Goal: Task Accomplishment & Management: Complete application form

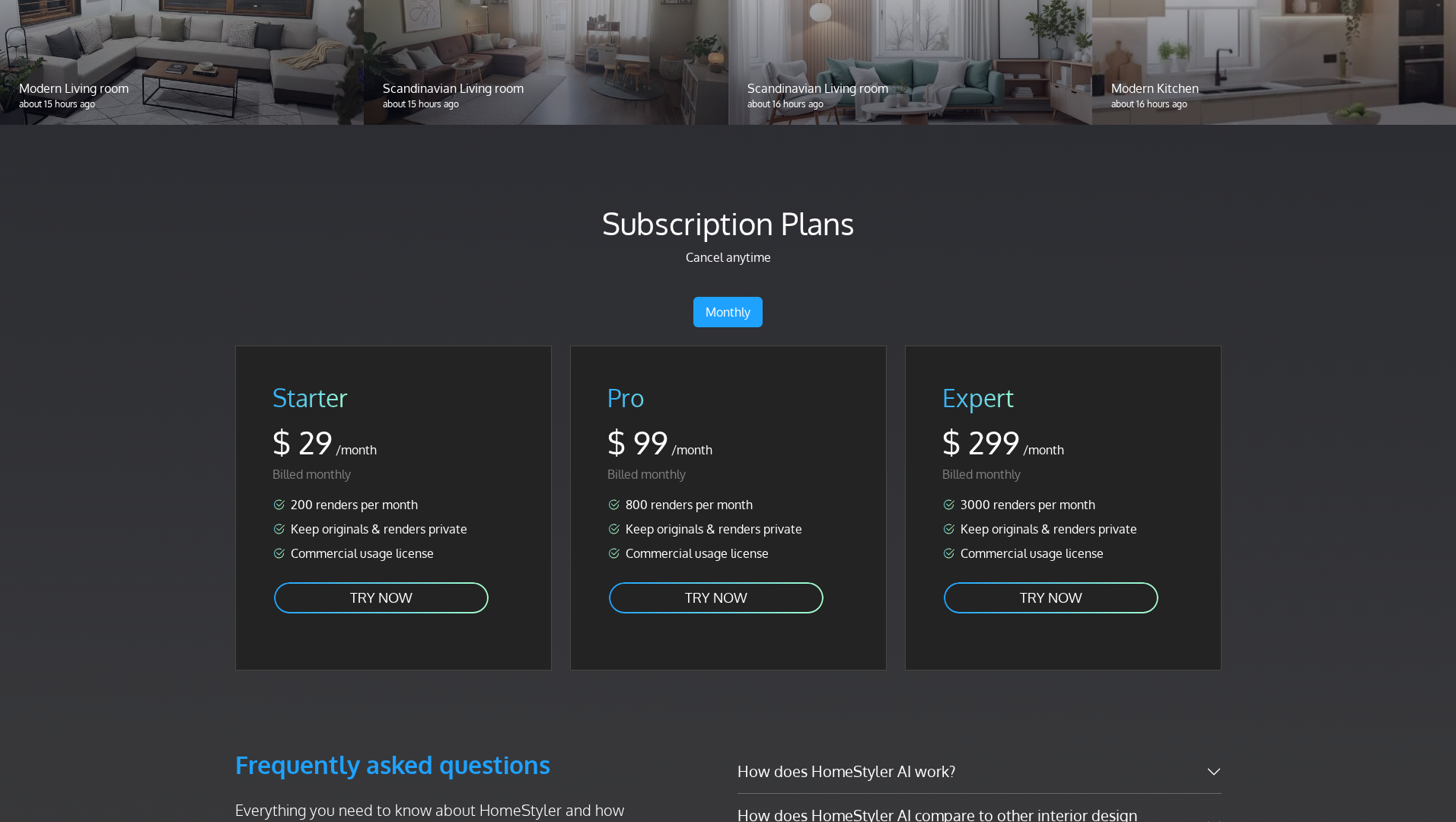
scroll to position [1858, 0]
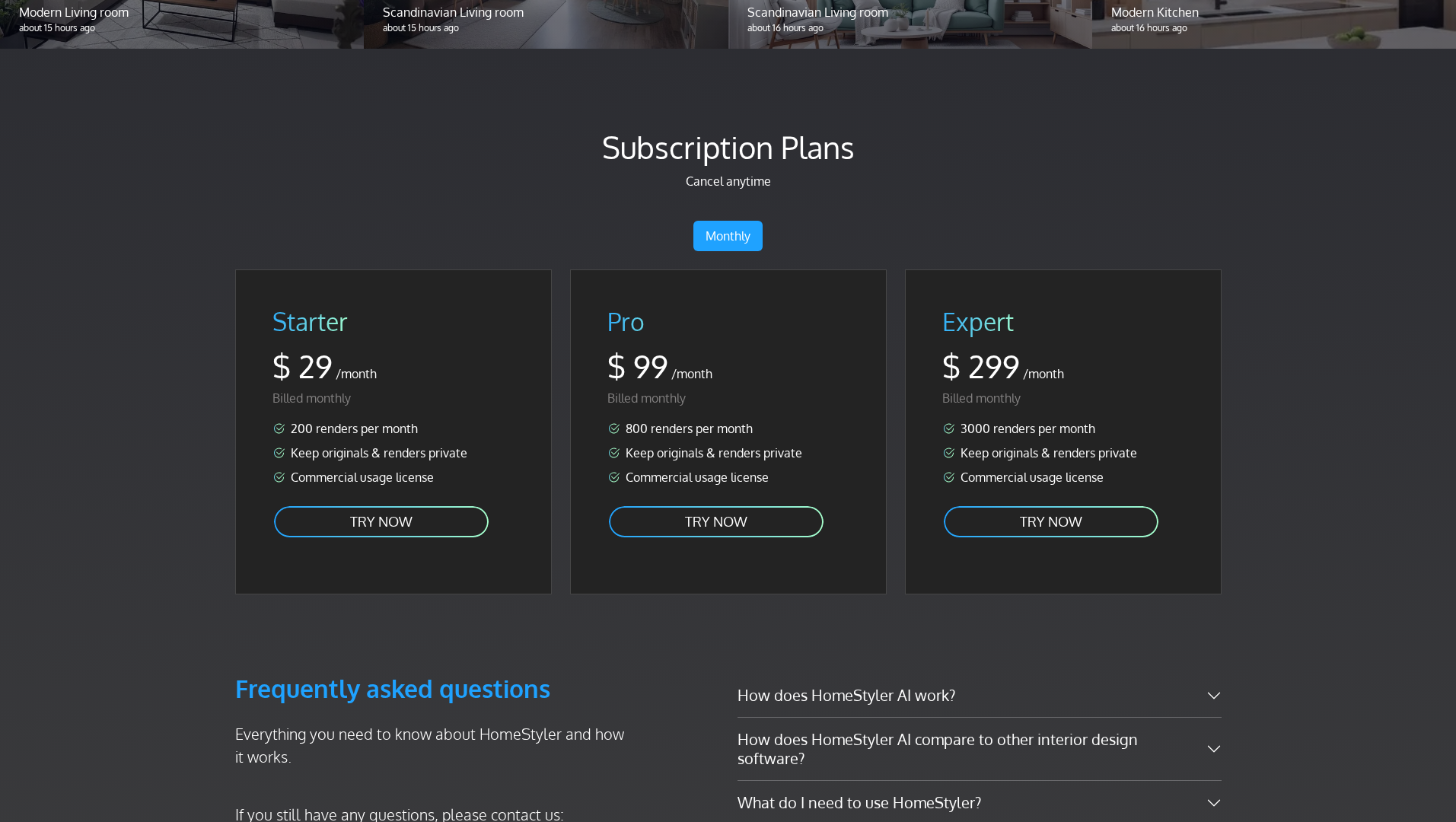
click at [1026, 515] on link "TRY NOW" at bounding box center [1051, 521] width 218 height 34
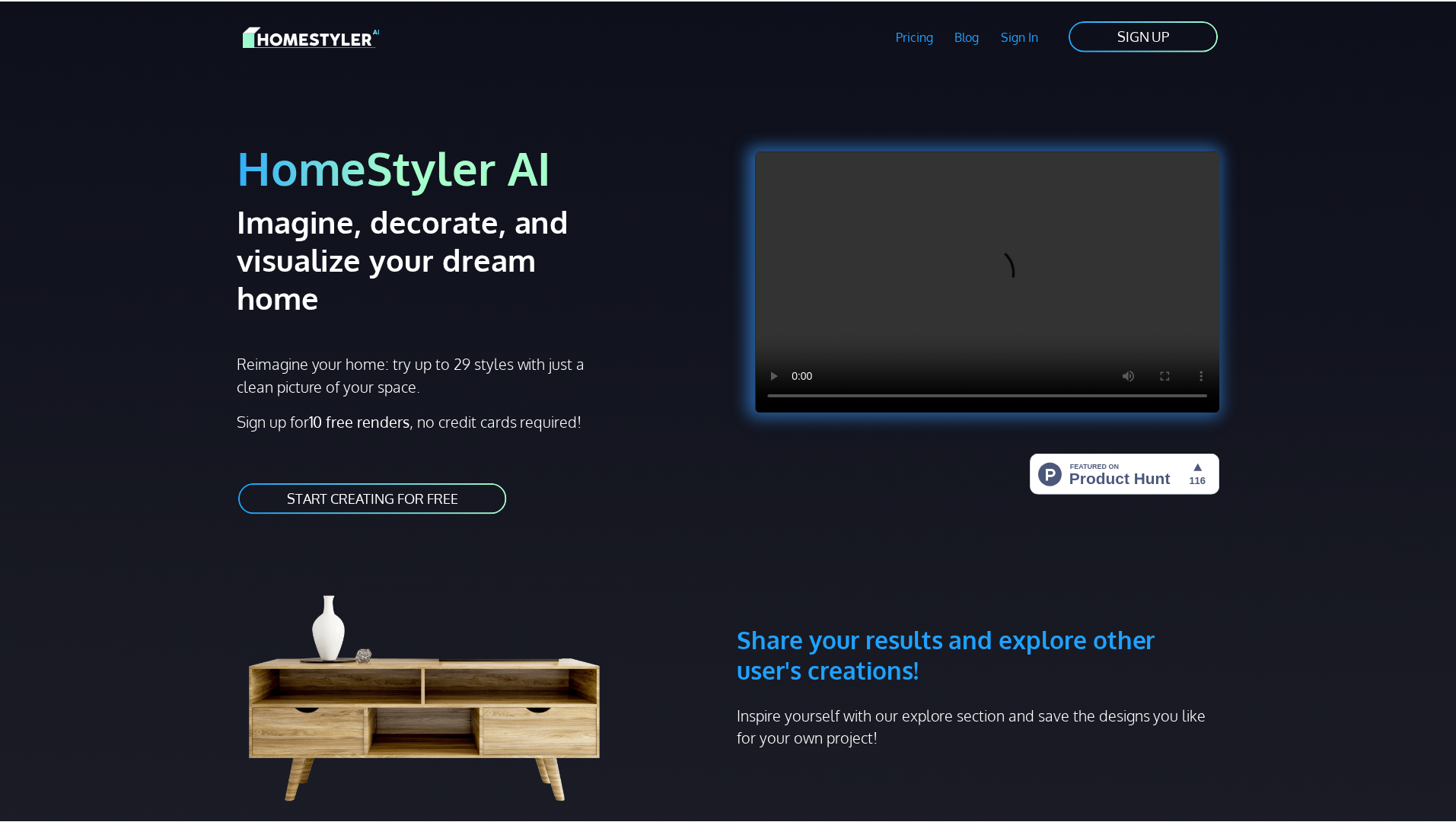
scroll to position [1858, 0]
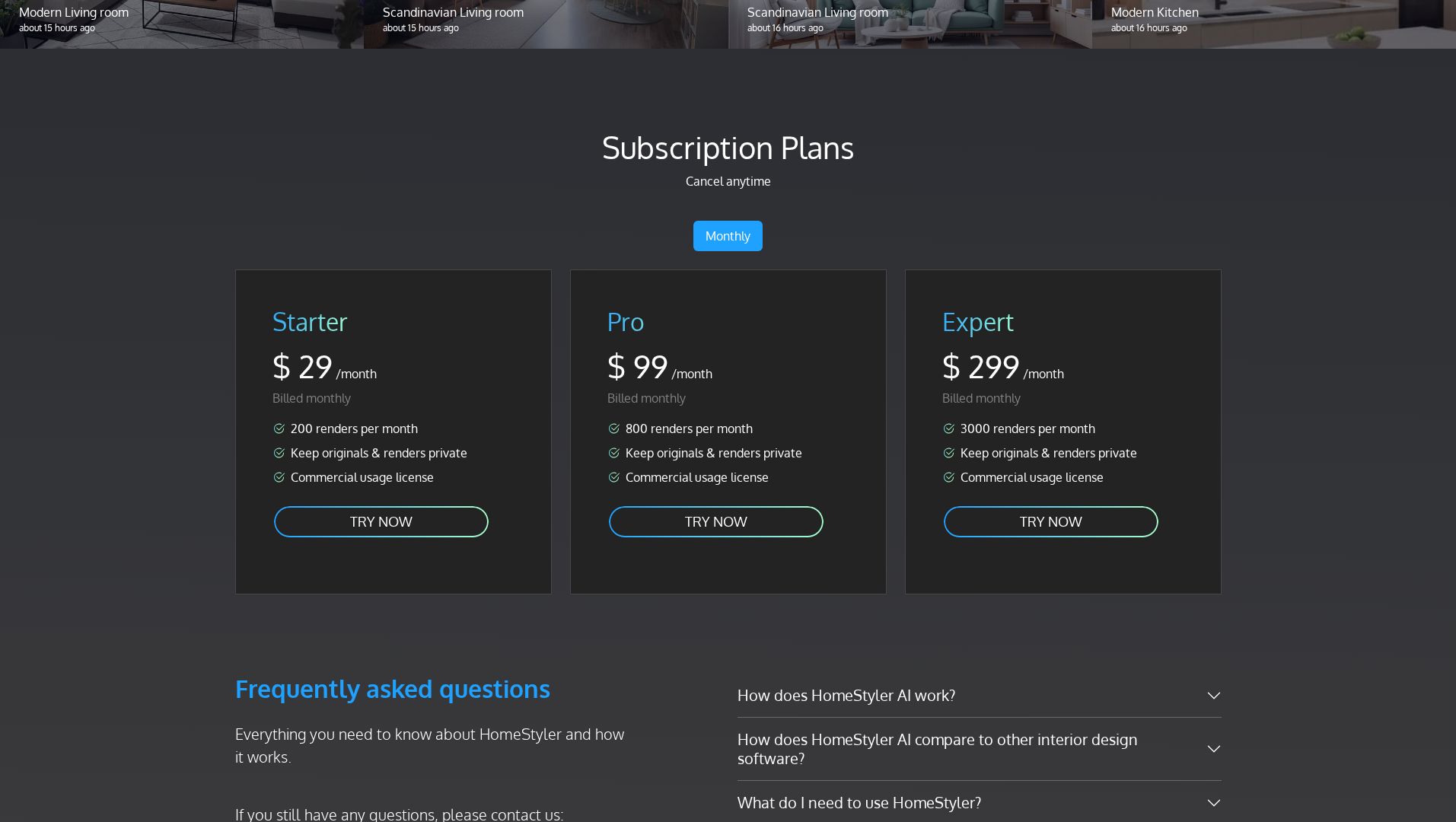
click at [379, 522] on link "TRY NOW" at bounding box center [381, 521] width 218 height 34
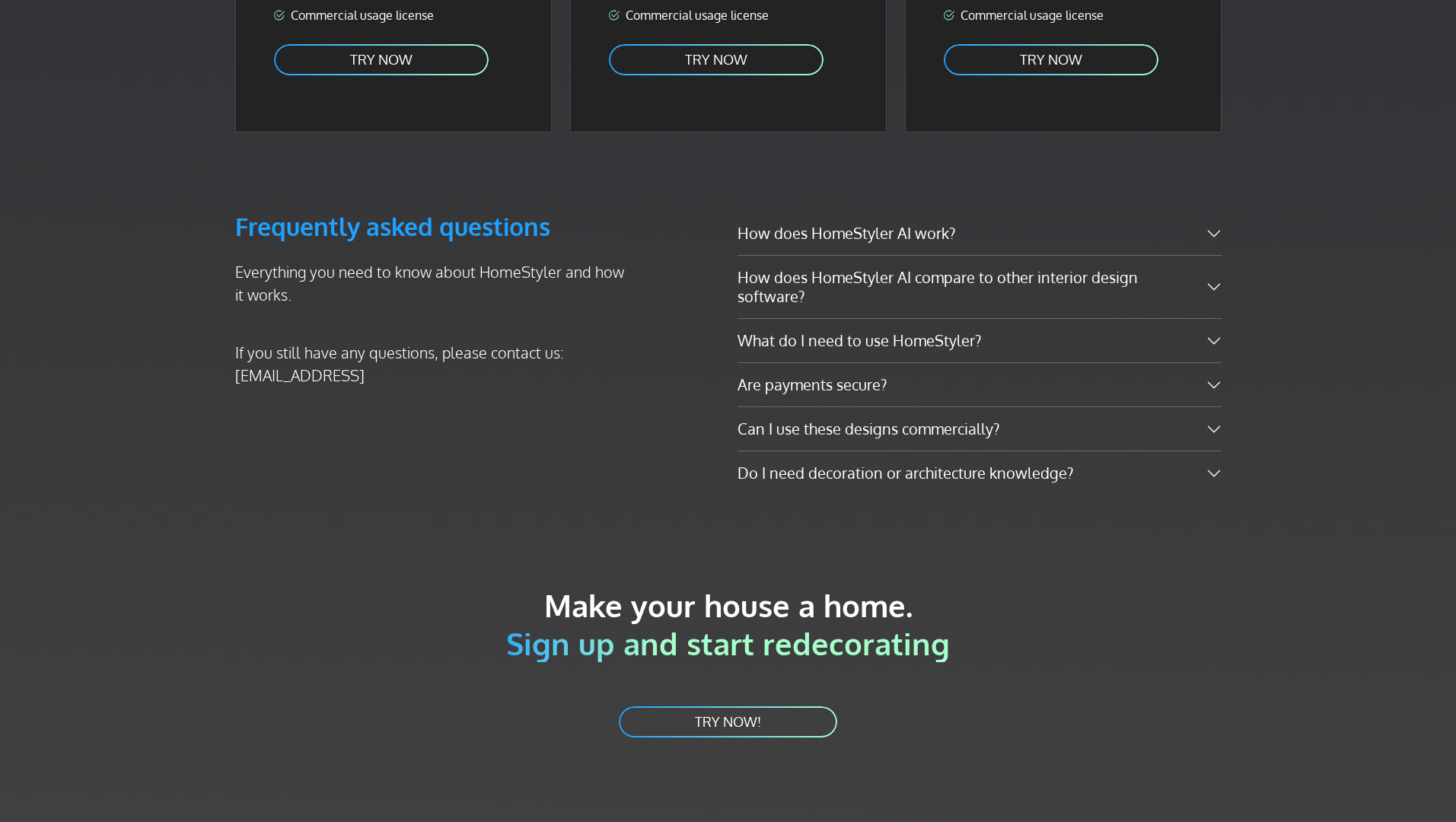
scroll to position [2365, 0]
